Goal: Task Accomplishment & Management: Use online tool/utility

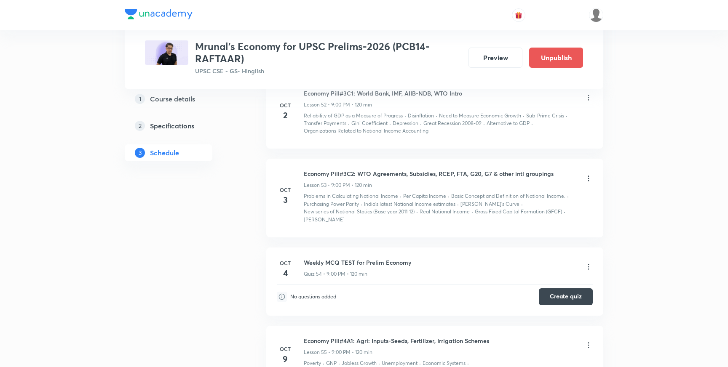
scroll to position [4314, 0]
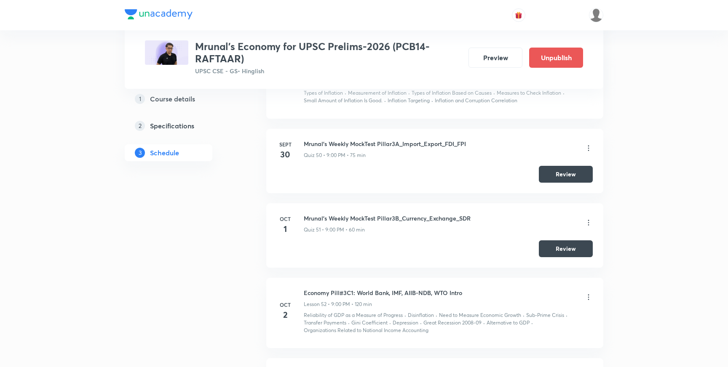
scroll to position [4127, 0]
click at [578, 240] on button "Review" at bounding box center [565, 248] width 54 height 17
